Goal: Transaction & Acquisition: Subscribe to service/newsletter

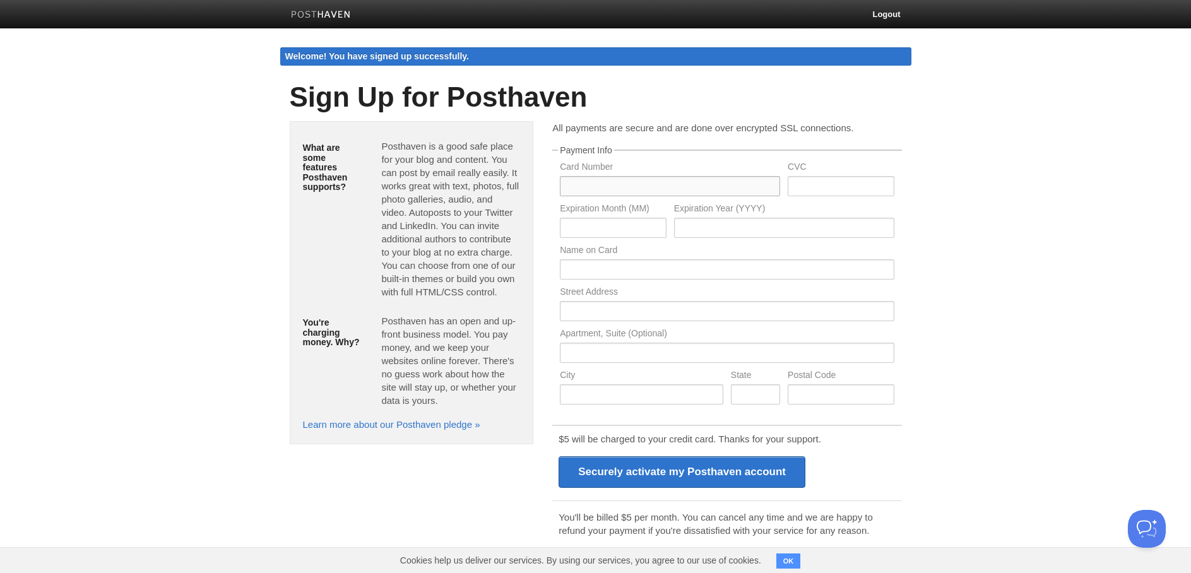
click at [614, 186] on input "text" at bounding box center [670, 186] width 220 height 20
type input "[CREDIT_CARD_NUMBER]"
type input "391"
type input "06"
type input "2028"
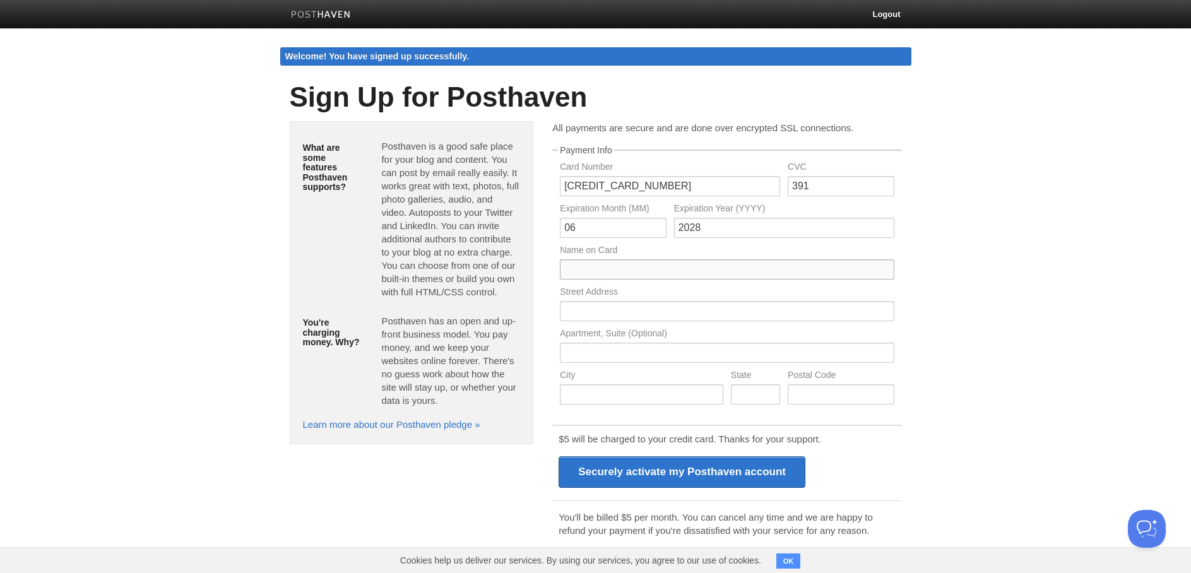
click at [617, 267] on input "text" at bounding box center [727, 269] width 334 height 20
type input "[PERSON_NAME]"
drag, startPoint x: 932, startPoint y: 295, endPoint x: 780, endPoint y: 310, distance: 152.8
click at [932, 295] on body "Logout Welcome! You have signed up successfully. Welcome! You have signed up su…" at bounding box center [595, 312] width 1191 height 625
click at [687, 310] on input "text" at bounding box center [727, 311] width 334 height 20
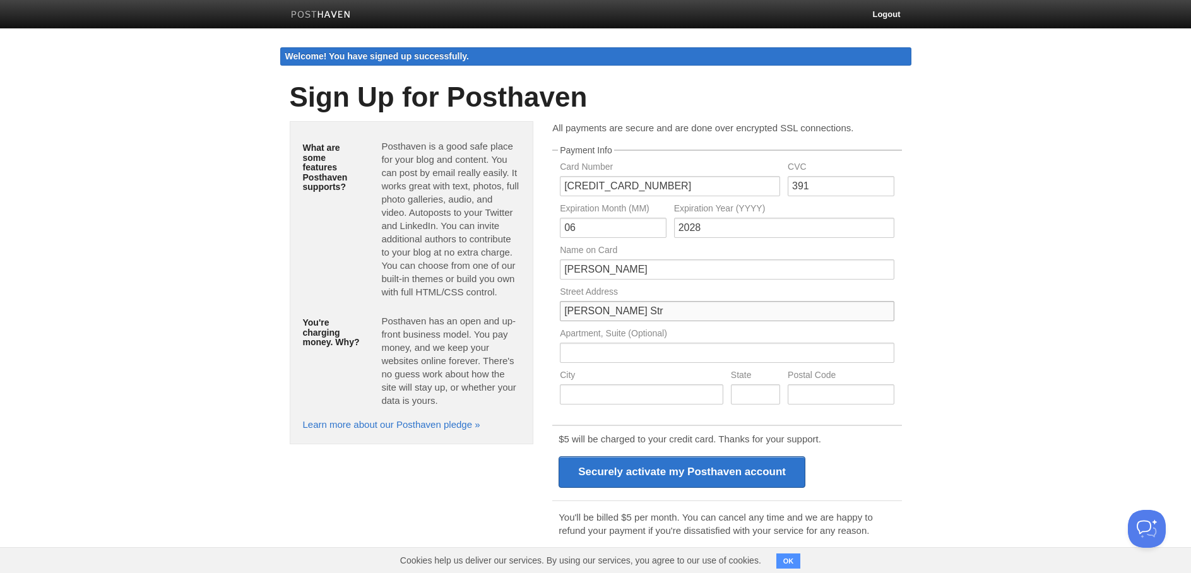
type input "[PERSON_NAME] Str"
type input "[GEOGRAPHIC_DATA]"
type input "B"
type input "H"
type input "60386"
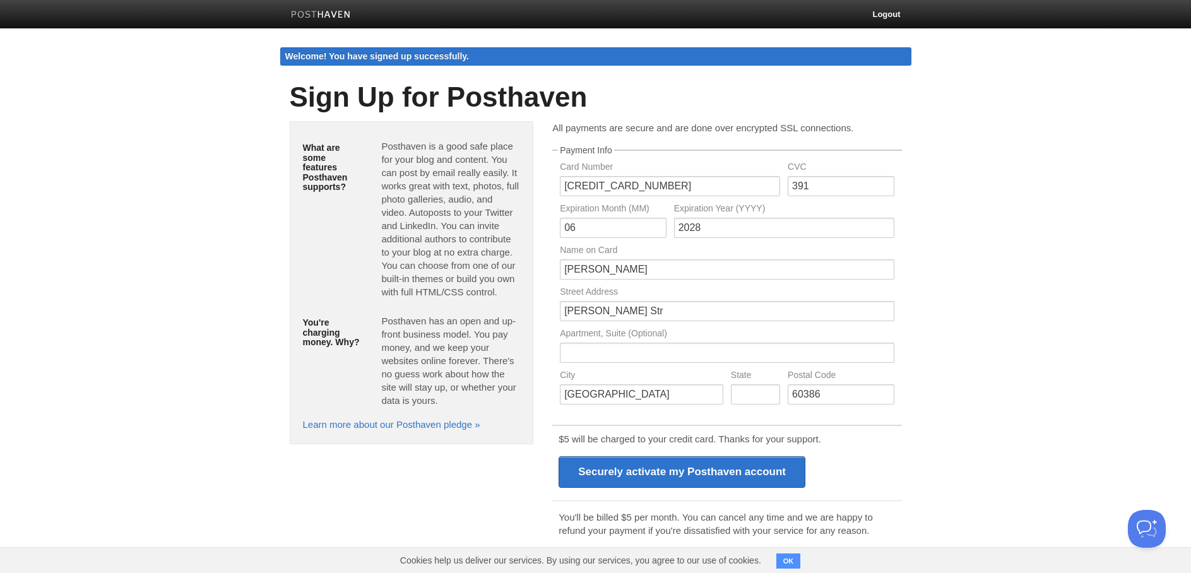
click at [964, 307] on body "Logout Welcome! You have signed up successfully. Welcome! You have signed up su…" at bounding box center [595, 312] width 1191 height 625
click at [659, 473] on input "Securely activate my Posthaven account" at bounding box center [682, 472] width 247 height 32
